Goal: Navigation & Orientation: Find specific page/section

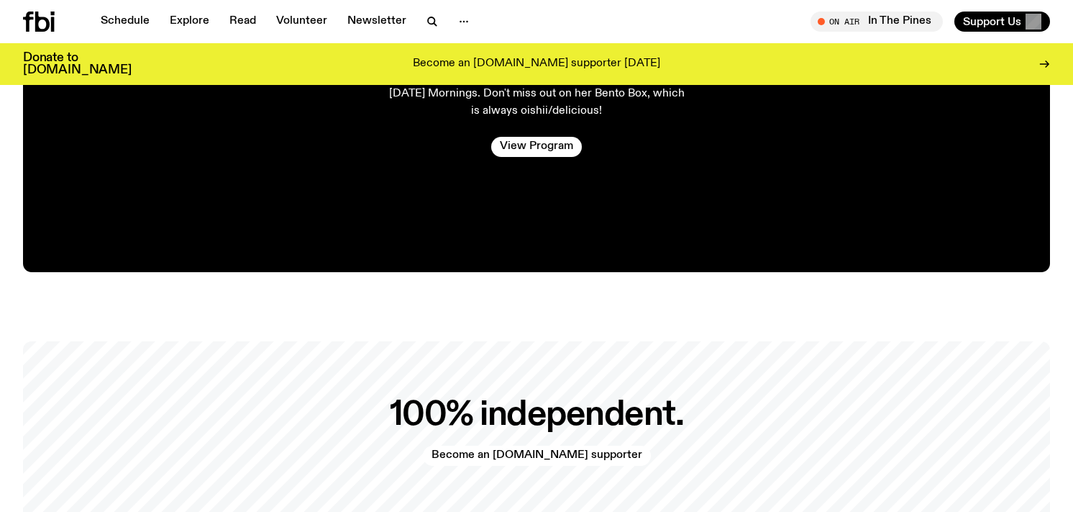
scroll to position [2544, 0]
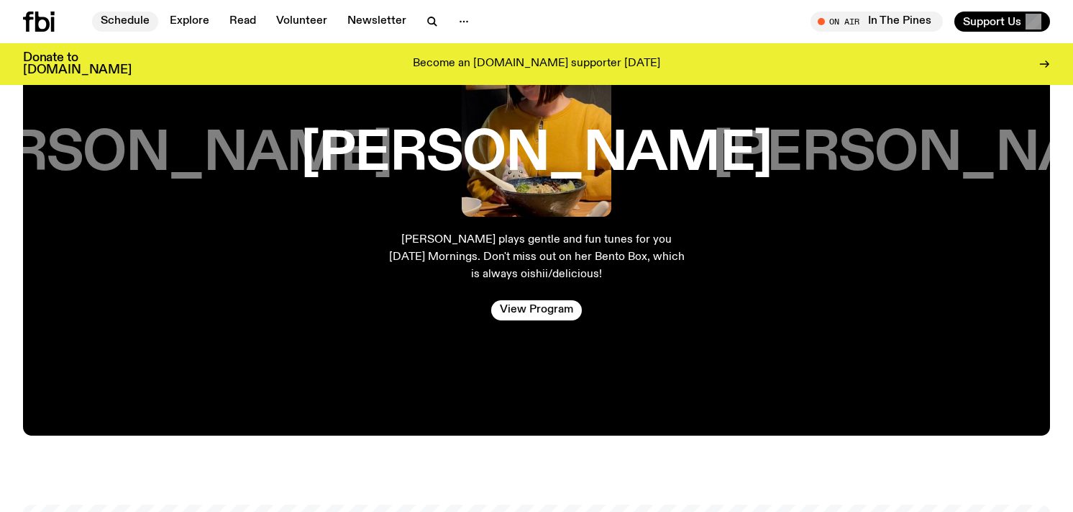
click at [142, 12] on link "Schedule" at bounding box center [125, 22] width 66 height 20
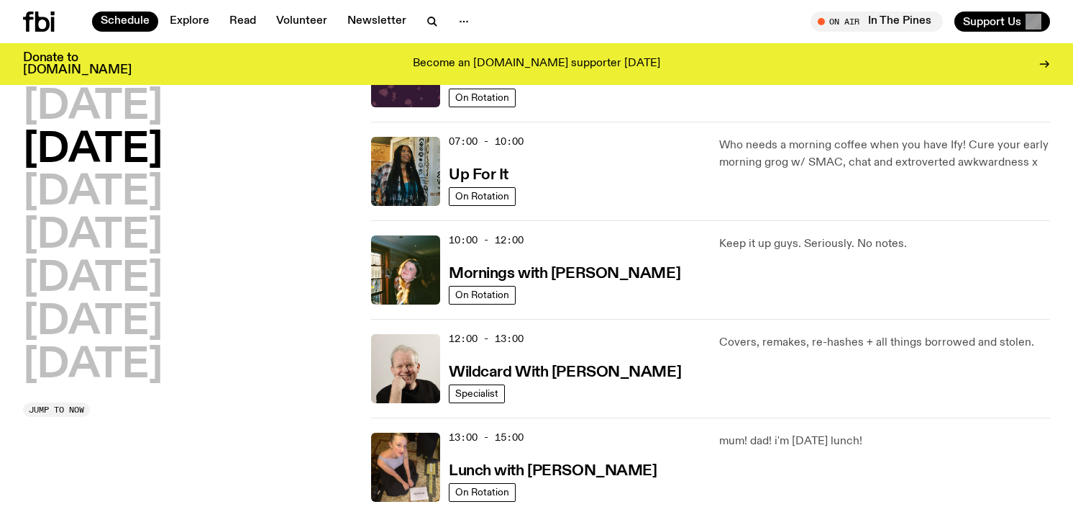
scroll to position [105, 0]
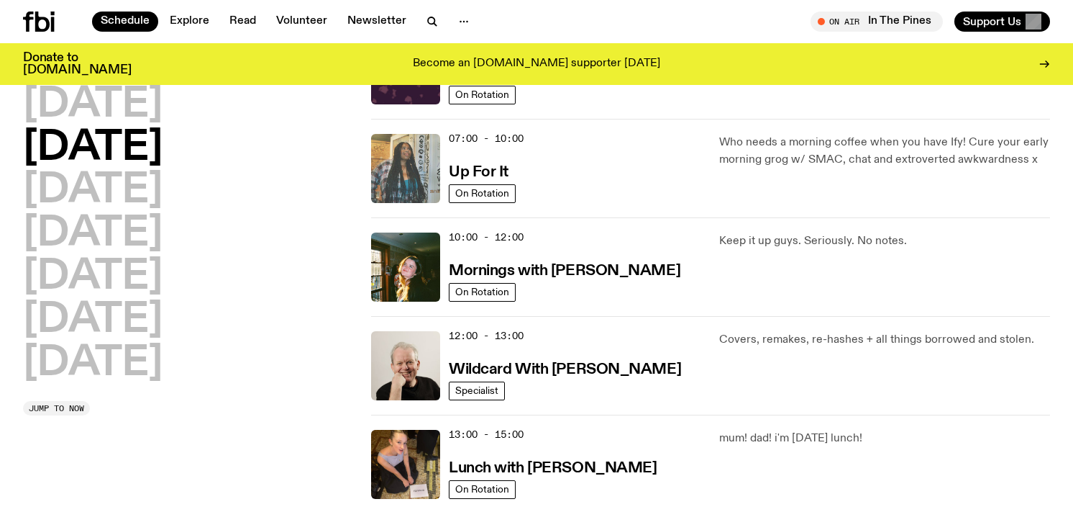
click at [379, 165] on img at bounding box center [405, 168] width 69 height 69
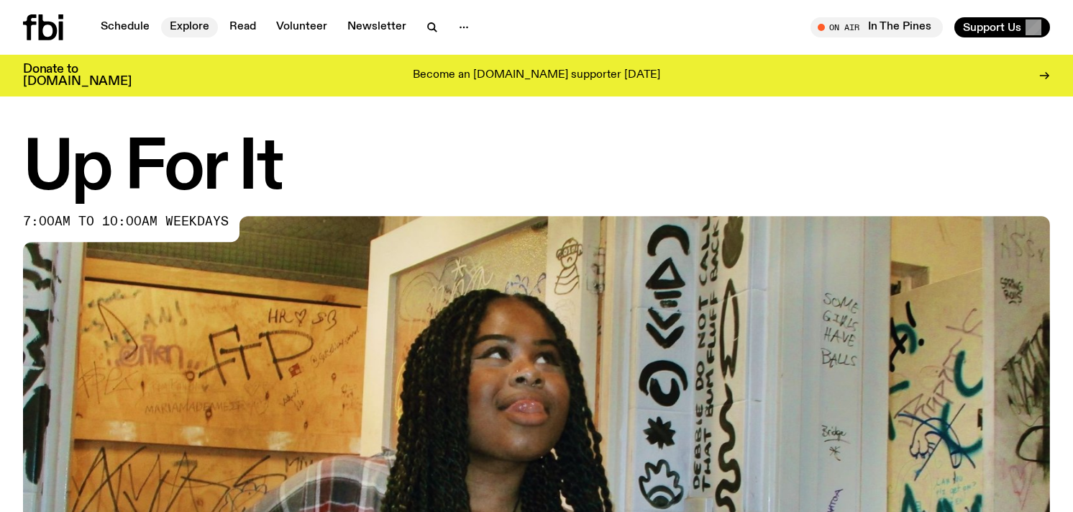
click at [199, 21] on link "Explore" at bounding box center [189, 27] width 57 height 20
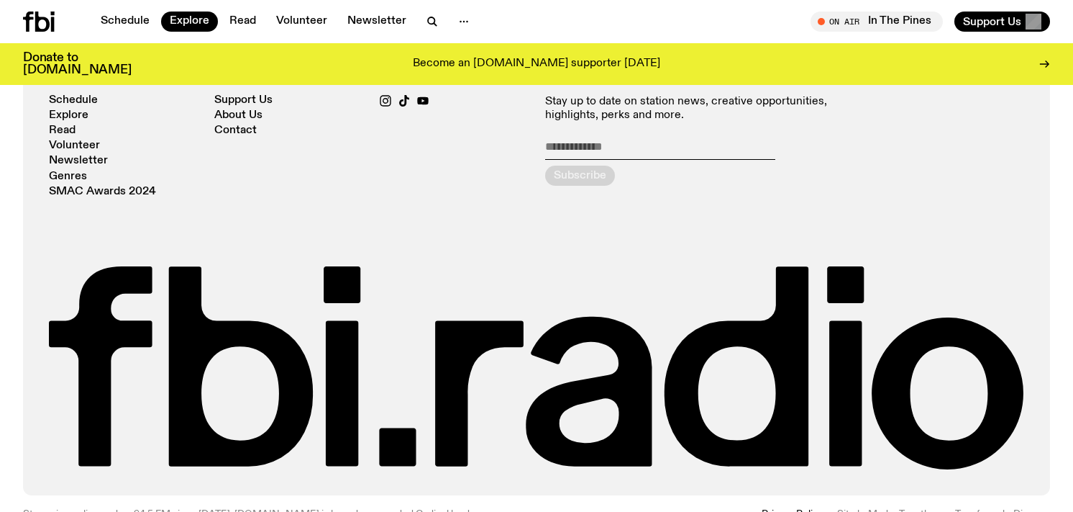
scroll to position [2794, 0]
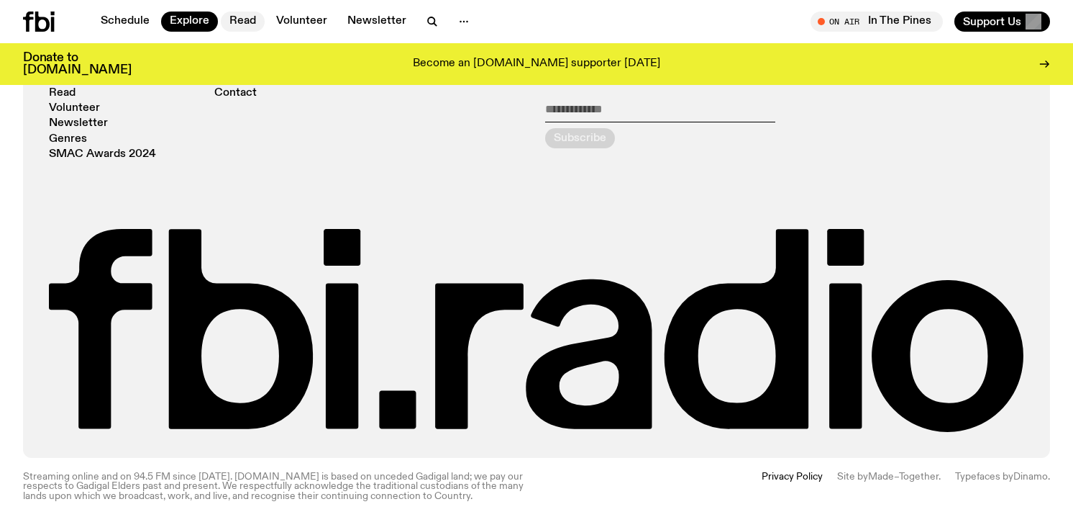
click at [247, 23] on link "Read" at bounding box center [243, 22] width 44 height 20
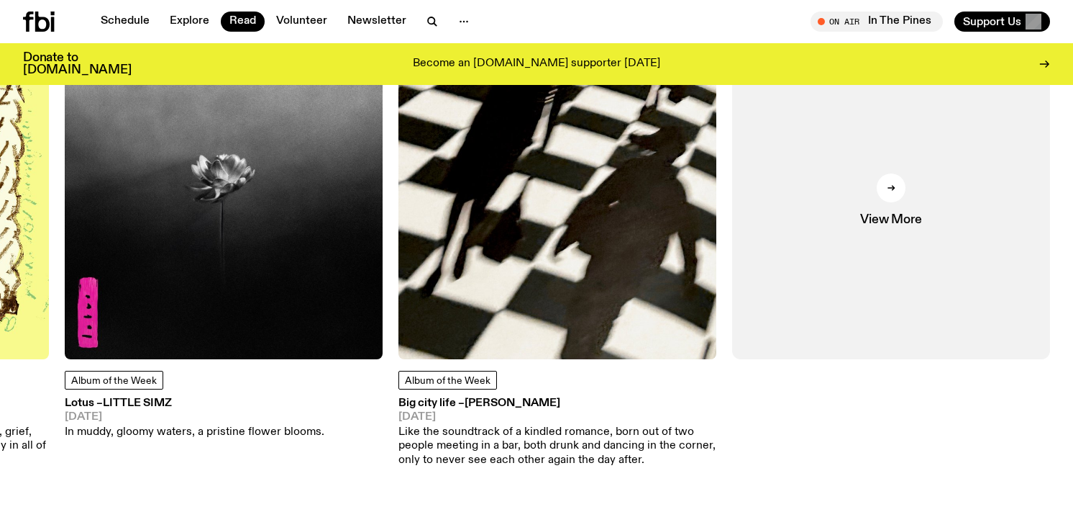
scroll to position [717, 0]
